Goal: Find specific page/section: Find specific page/section

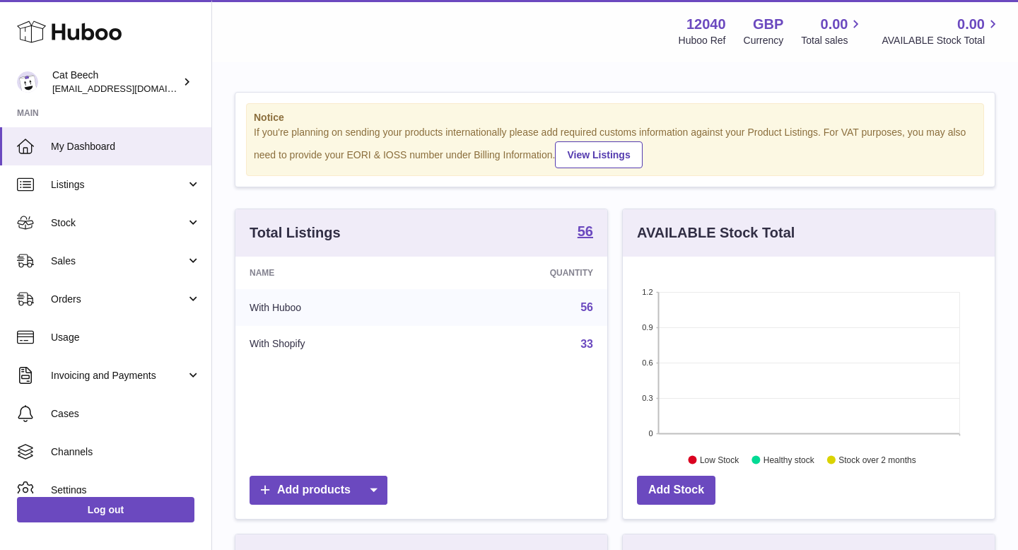
scroll to position [221, 372]
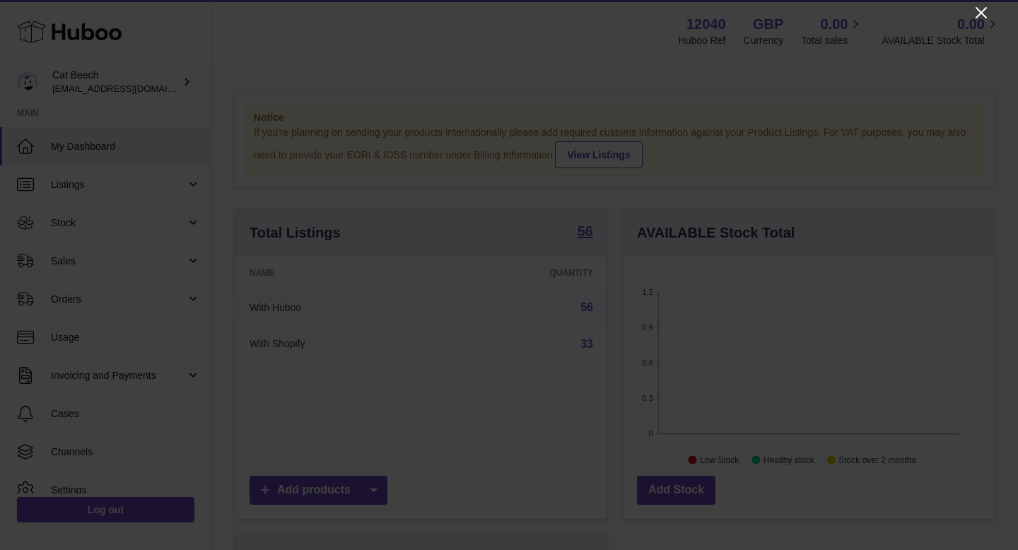
click at [982, 16] on icon "Close" at bounding box center [981, 12] width 17 height 17
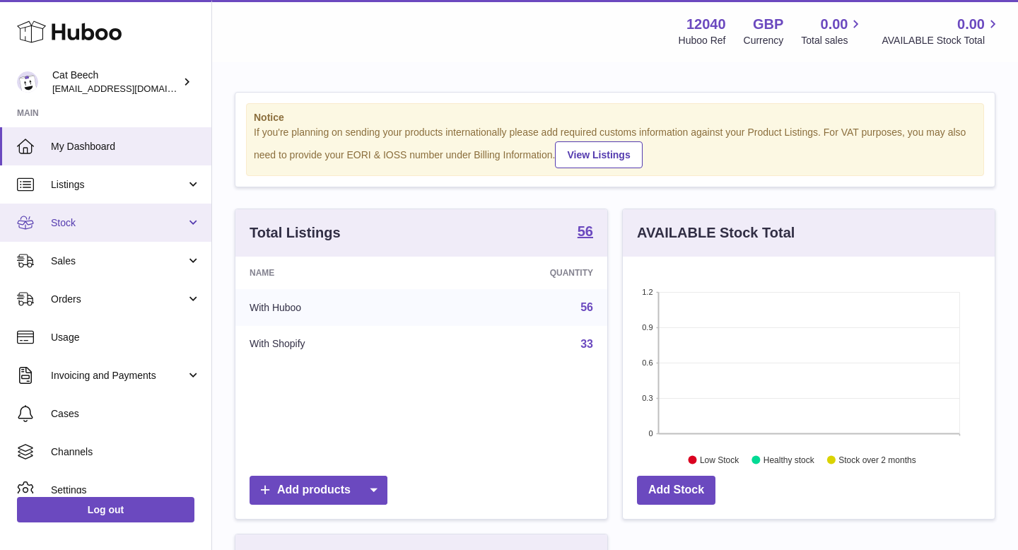
click at [86, 228] on span "Stock" at bounding box center [118, 222] width 135 height 13
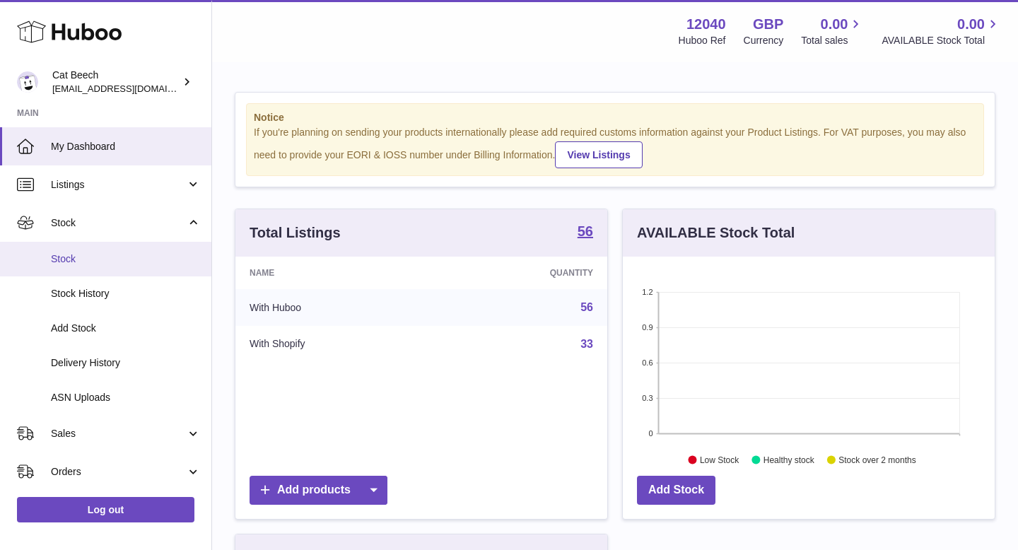
click at [90, 266] on link "Stock" at bounding box center [105, 259] width 211 height 35
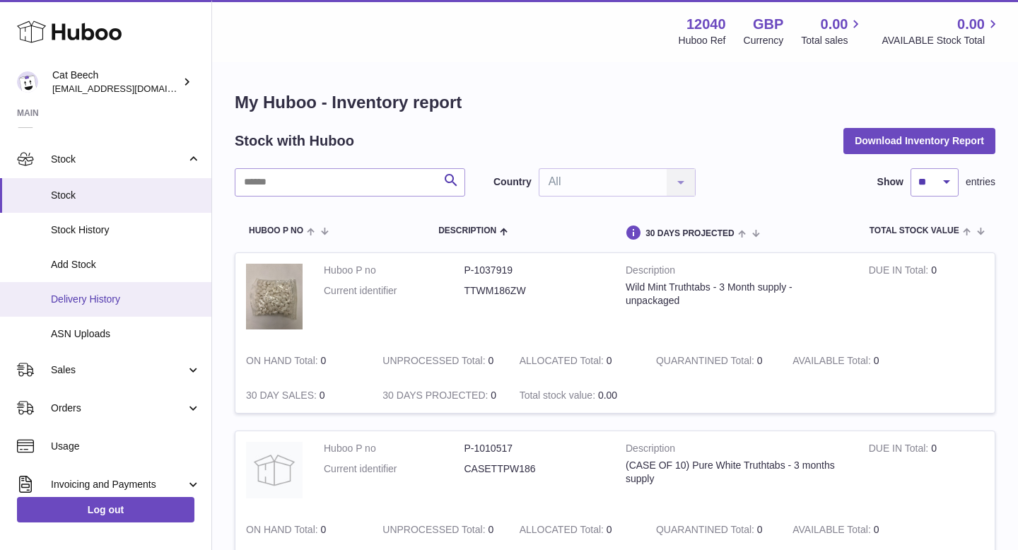
scroll to position [160, 0]
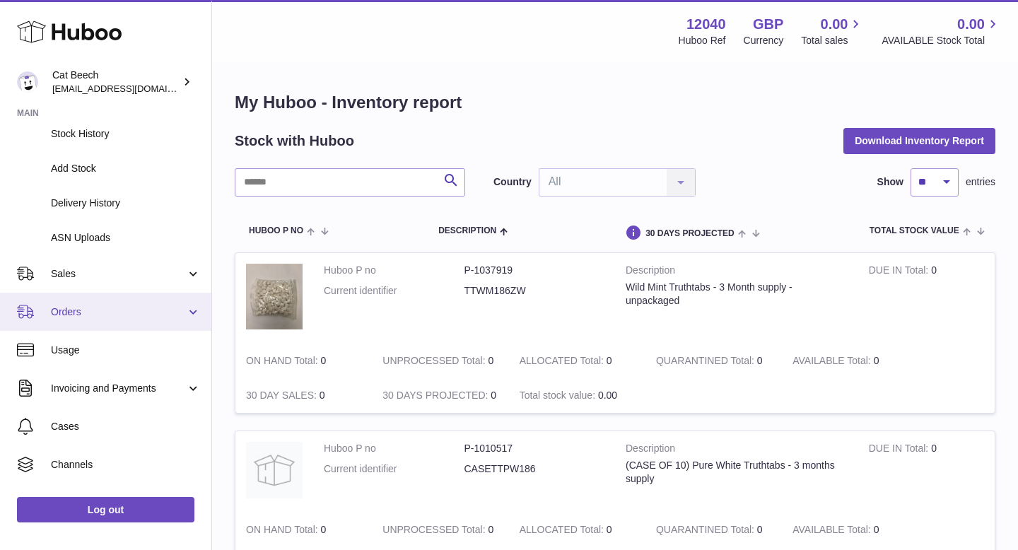
click at [137, 316] on span "Orders" at bounding box center [118, 311] width 135 height 13
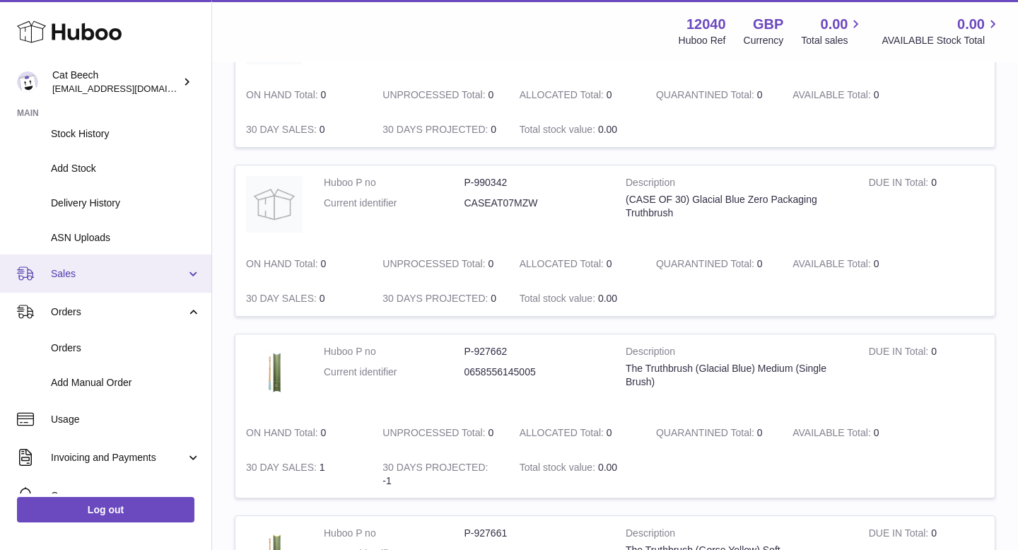
scroll to position [296, 0]
